Goal: Information Seeking & Learning: Learn about a topic

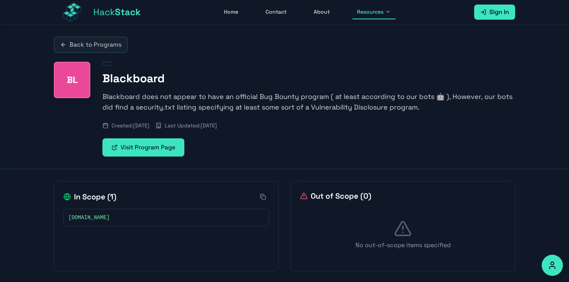
click at [137, 155] on link "Visit Program Page" at bounding box center [143, 148] width 82 height 18
click at [110, 39] on link "Back to Programs" at bounding box center [91, 45] width 74 height 16
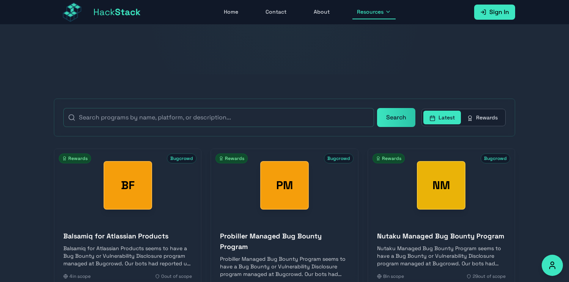
scroll to position [98, 0]
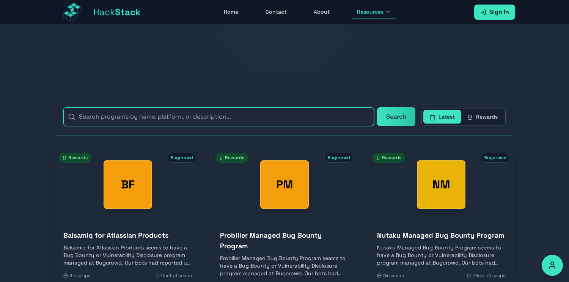
click at [231, 119] on input "text" at bounding box center [218, 116] width 311 height 19
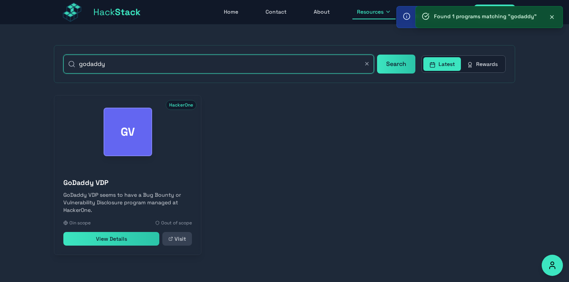
scroll to position [154, 0]
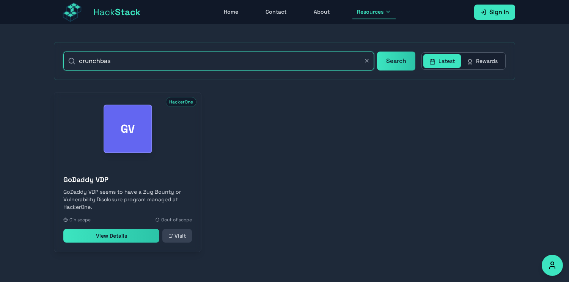
type input "crunchbase"
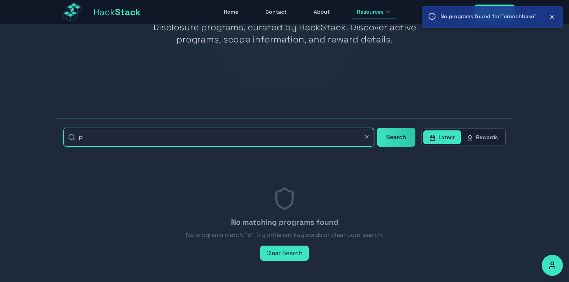
scroll to position [99, 0]
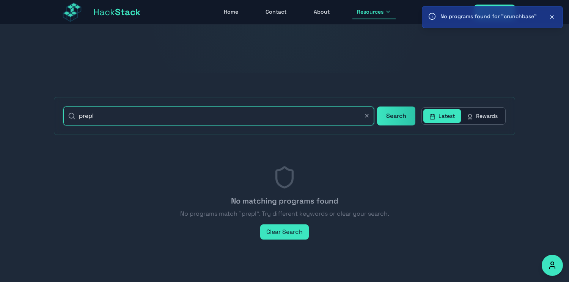
type input "preply"
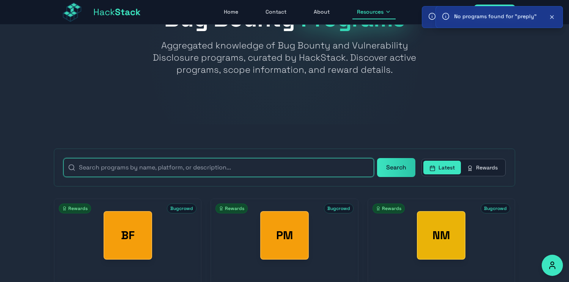
scroll to position [41, 0]
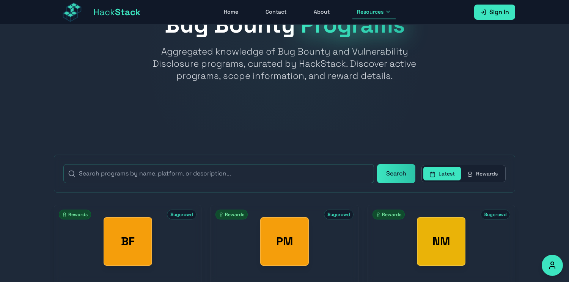
click at [494, 178] on button "Rewards" at bounding box center [482, 174] width 43 height 14
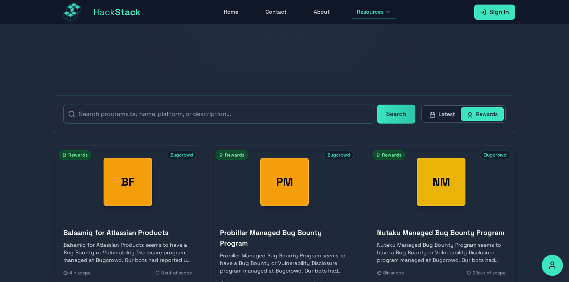
scroll to position [111, 0]
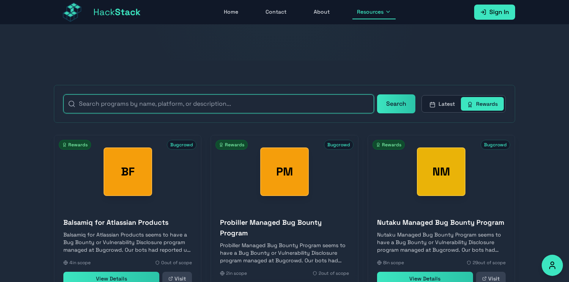
click at [251, 110] on input "text" at bounding box center [218, 104] width 311 height 19
type input "[DATE][DOMAIN_NAME]"
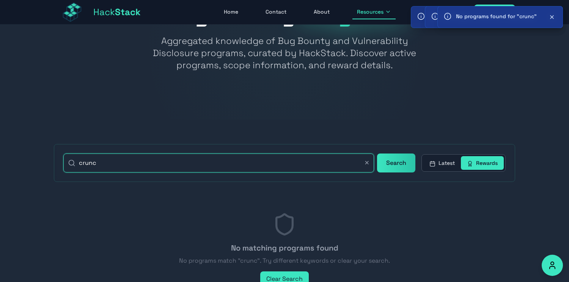
scroll to position [99, 0]
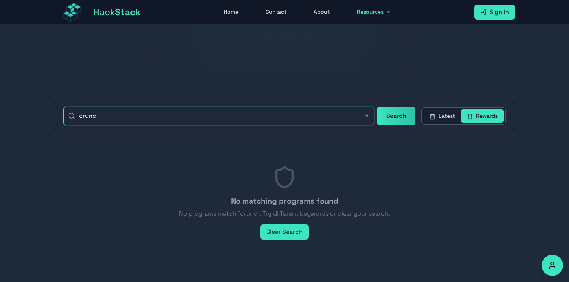
type input "crunc"
